Goal: Manage account settings

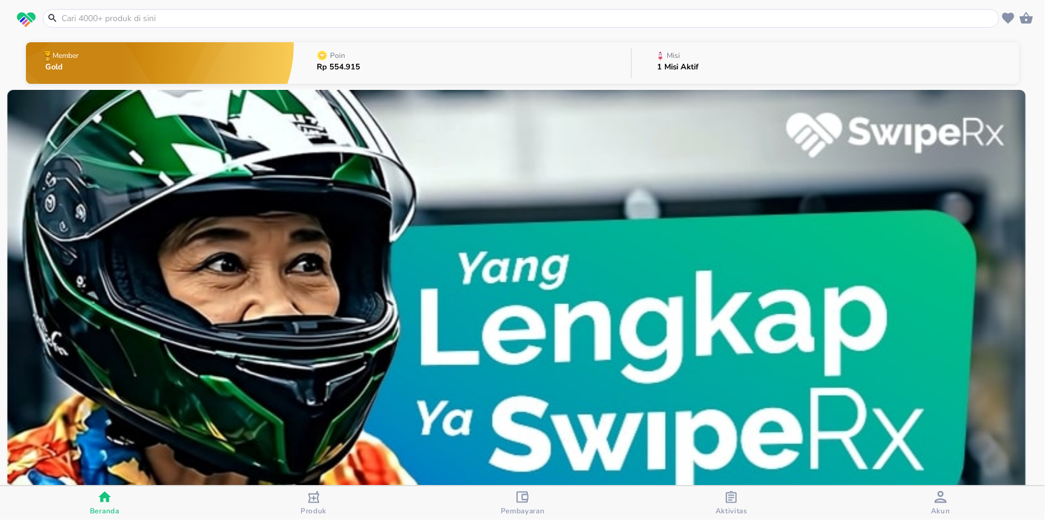
click at [933, 503] on div "Akun" at bounding box center [940, 503] width 19 height 25
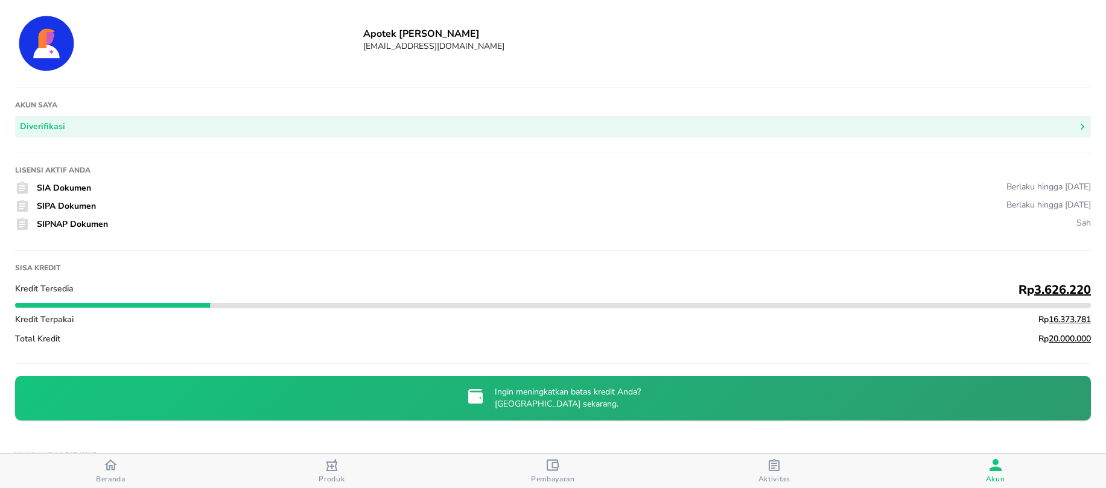
click at [375, 34] on h6 "Apotek [PERSON_NAME]" at bounding box center [727, 33] width 728 height 13
copy h6 "Apotek [PERSON_NAME]"
